Goal: Find contact information: Find contact information

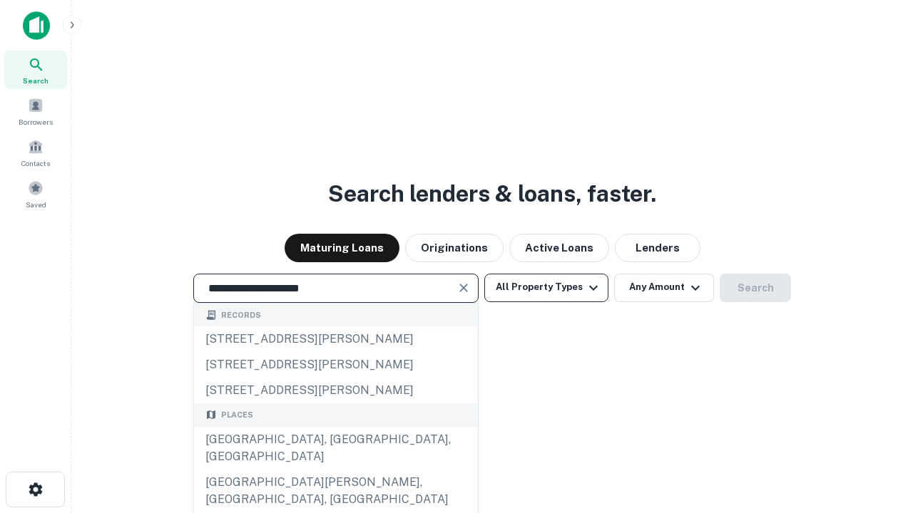
click at [335, 470] on div "Santa Monica, CA, USA" at bounding box center [336, 448] width 284 height 43
click at [546, 287] on button "All Property Types" at bounding box center [546, 288] width 124 height 29
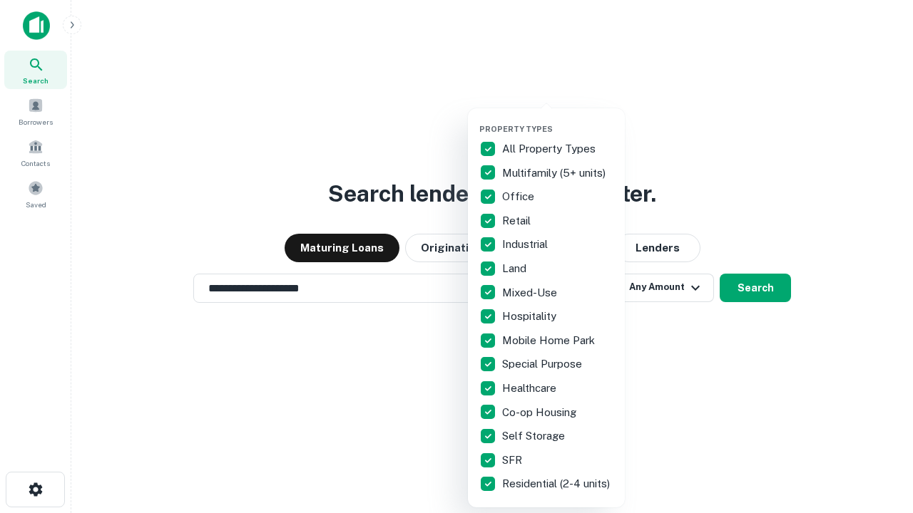
type input "**********"
click at [558, 120] on button "button" at bounding box center [557, 120] width 157 height 1
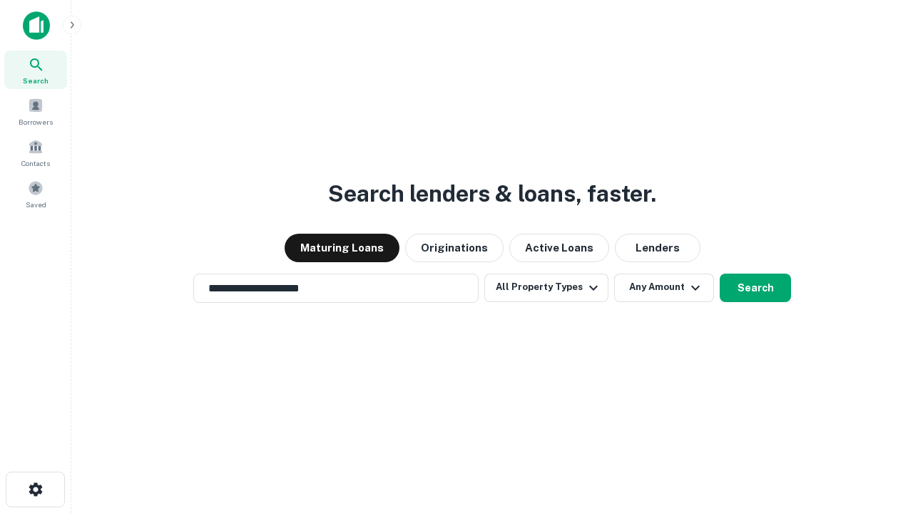
scroll to position [9, 172]
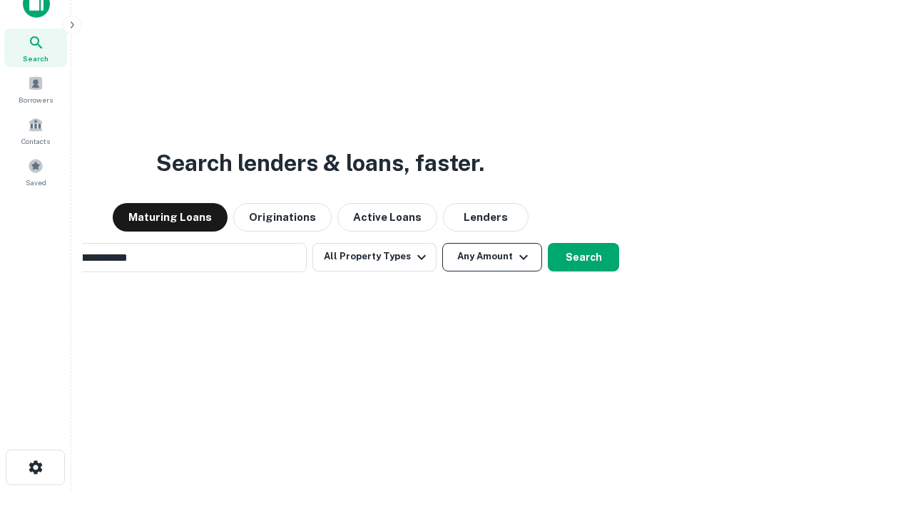
click at [442, 243] on button "Any Amount" at bounding box center [492, 257] width 100 height 29
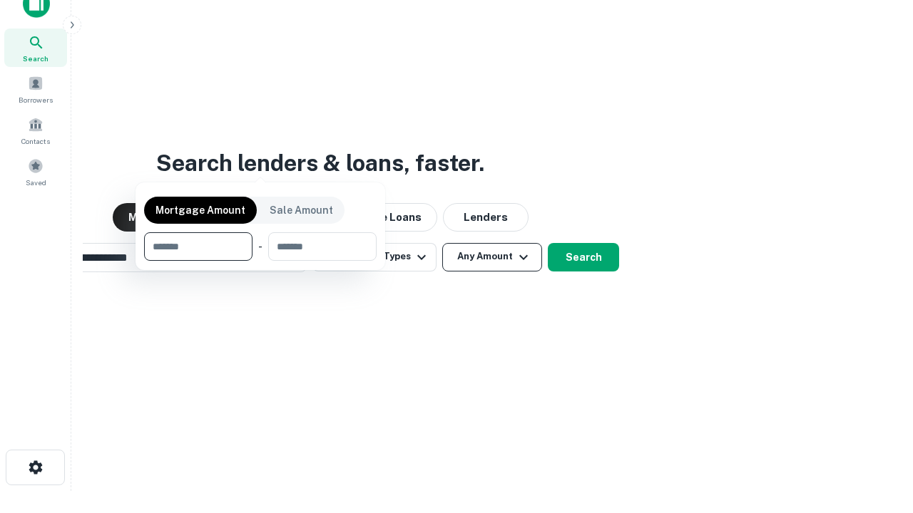
scroll to position [23, 0]
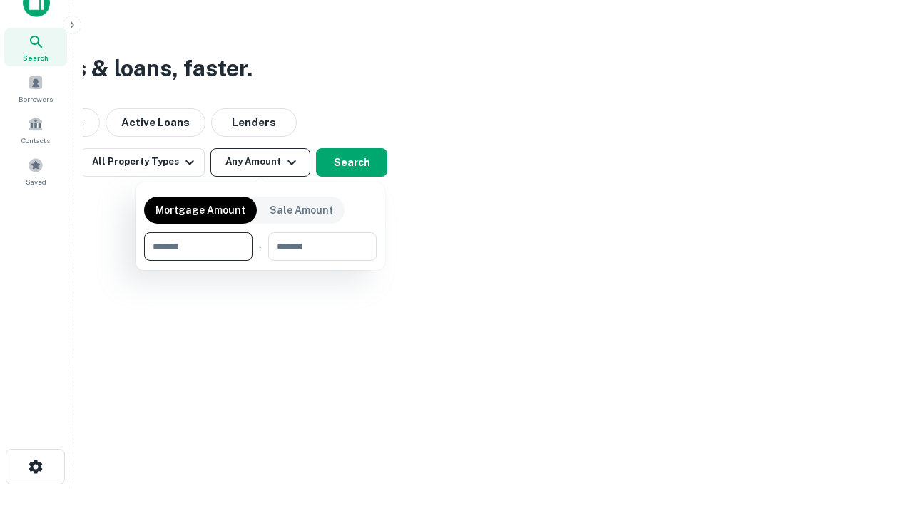
type input "*******"
click at [260, 261] on button "button" at bounding box center [260, 261] width 232 height 1
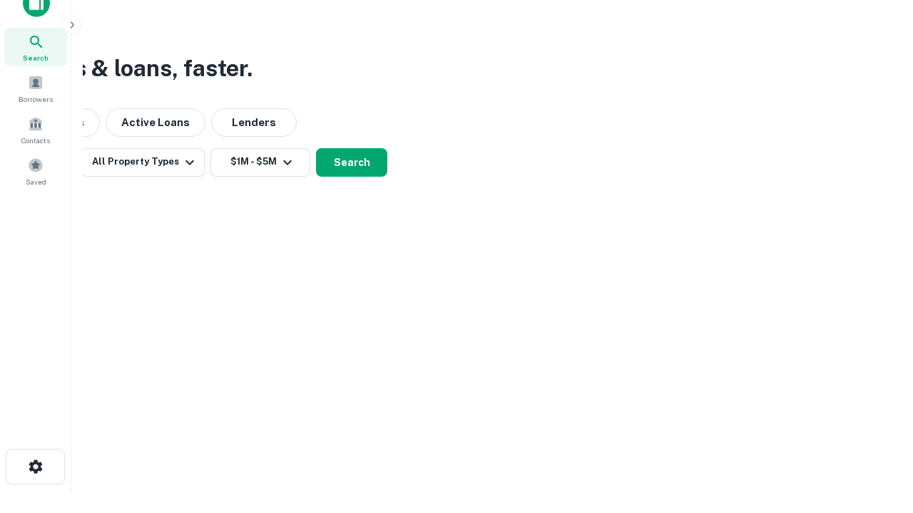
scroll to position [22, 0]
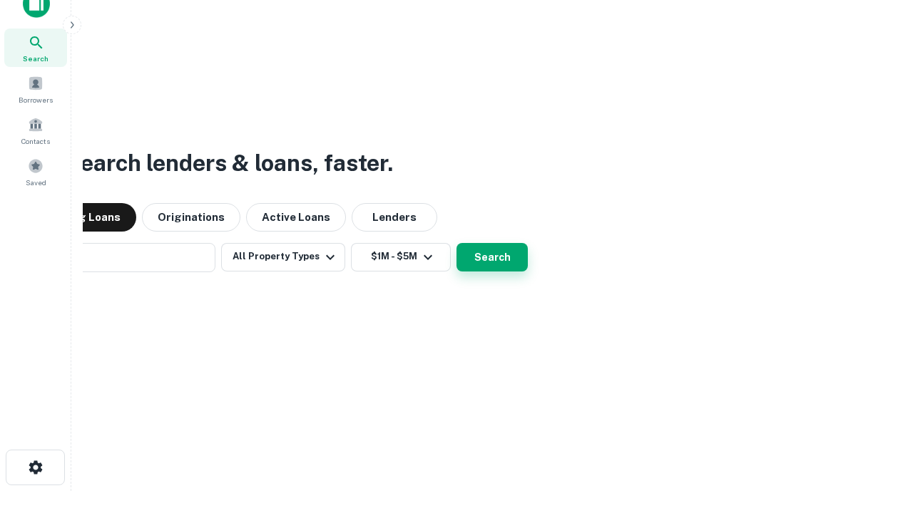
click at [456, 243] on button "Search" at bounding box center [491, 257] width 71 height 29
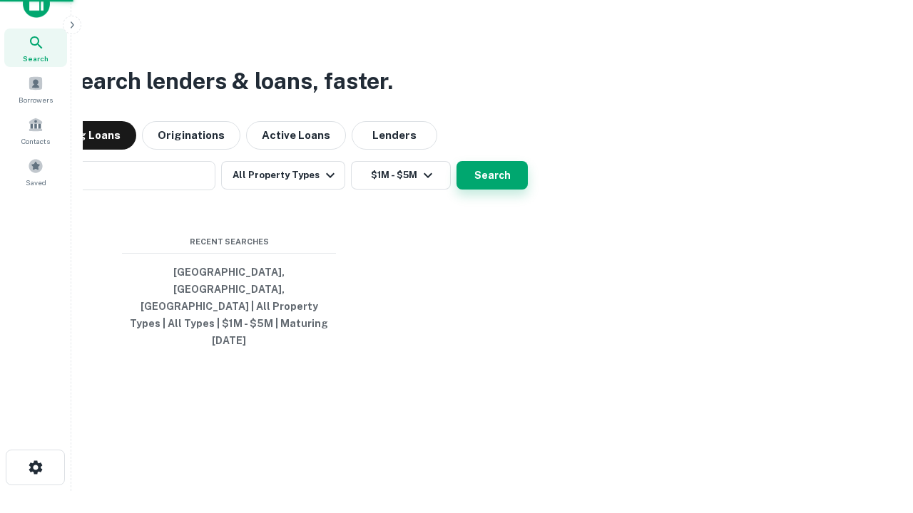
scroll to position [23, 0]
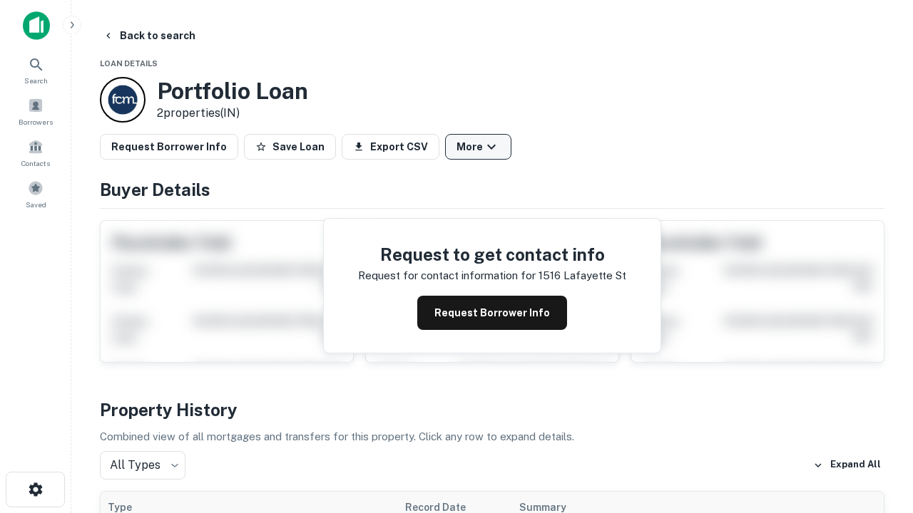
click at [478, 147] on button "More" at bounding box center [478, 147] width 66 height 26
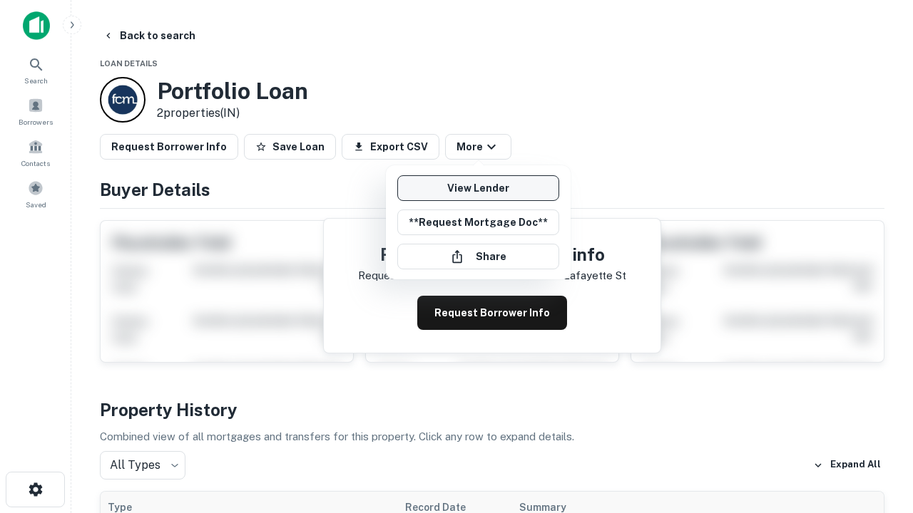
click at [478, 188] on link "View Lender" at bounding box center [478, 188] width 162 height 26
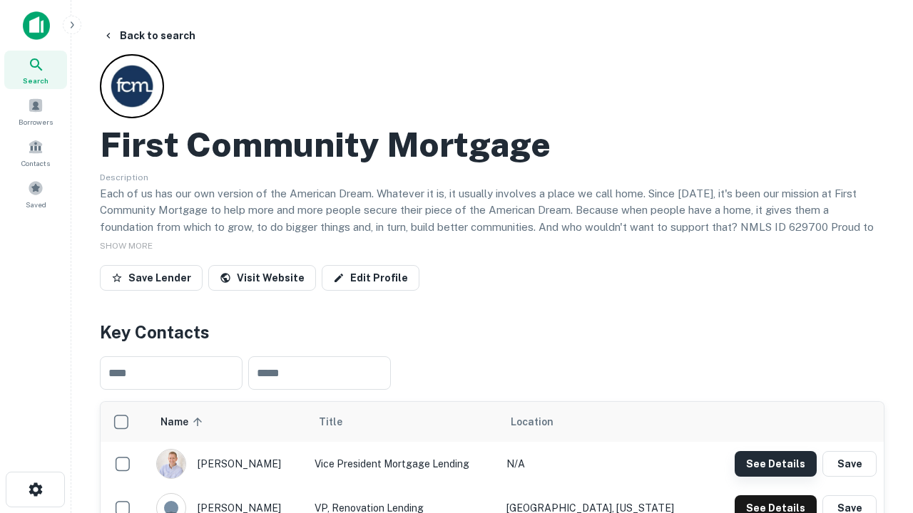
click at [775, 463] on button "See Details" at bounding box center [775, 464] width 82 height 26
click at [35, 490] on icon "button" at bounding box center [35, 489] width 17 height 17
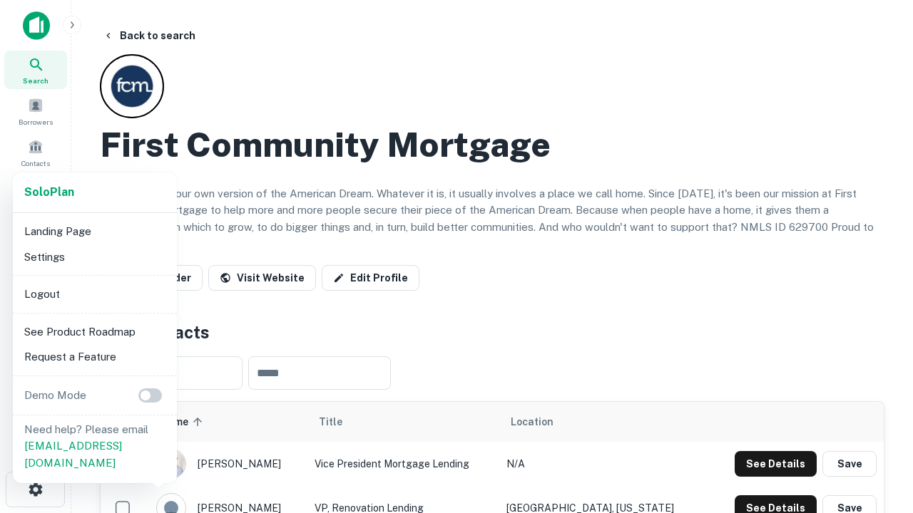
click at [94, 294] on li "Logout" at bounding box center [95, 295] width 153 height 26
